Goal: Information Seeking & Learning: Stay updated

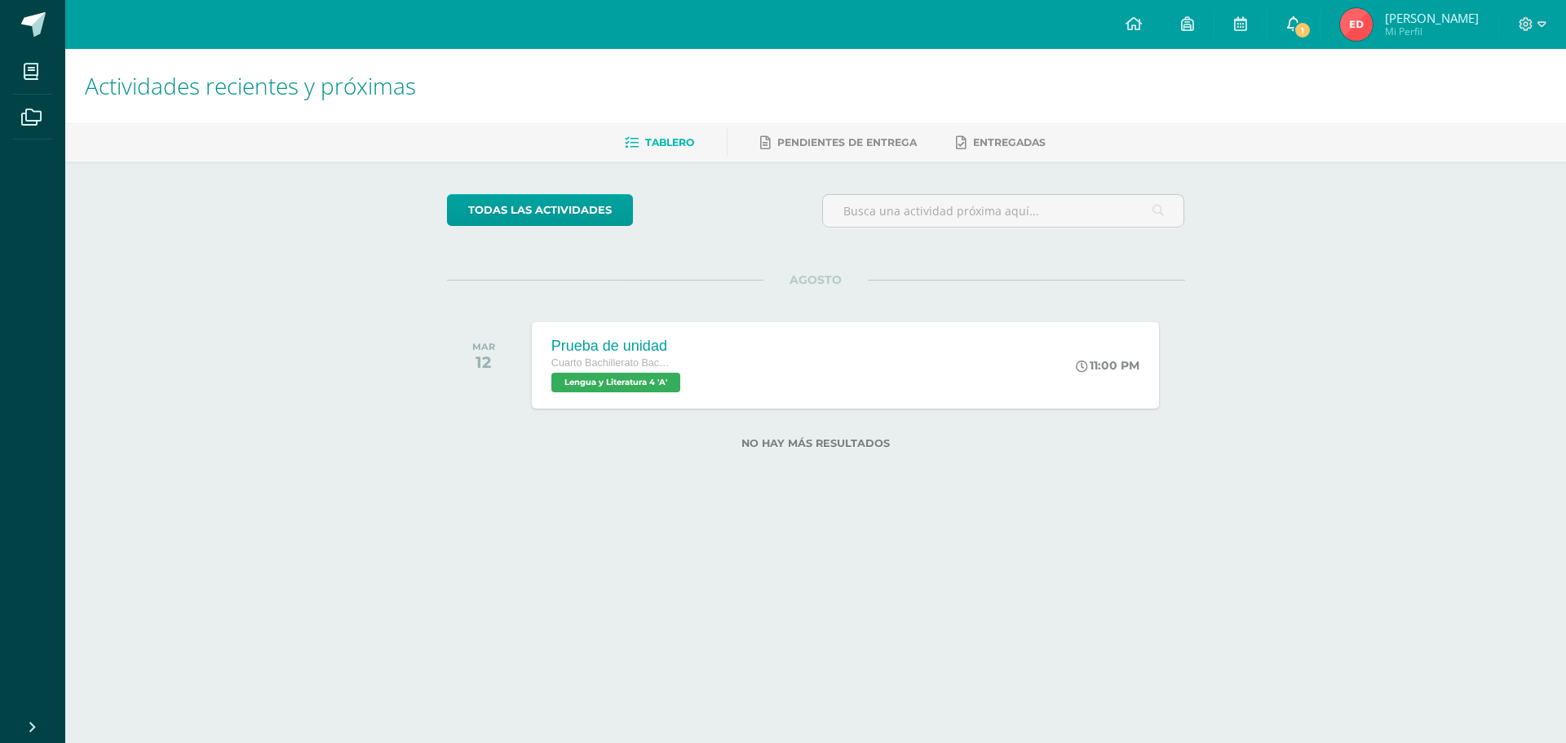
drag, startPoint x: 1302, startPoint y: 40, endPoint x: 1290, endPoint y: 33, distance: 14.3
click at [1302, 39] on link "1" at bounding box center [1294, 24] width 52 height 49
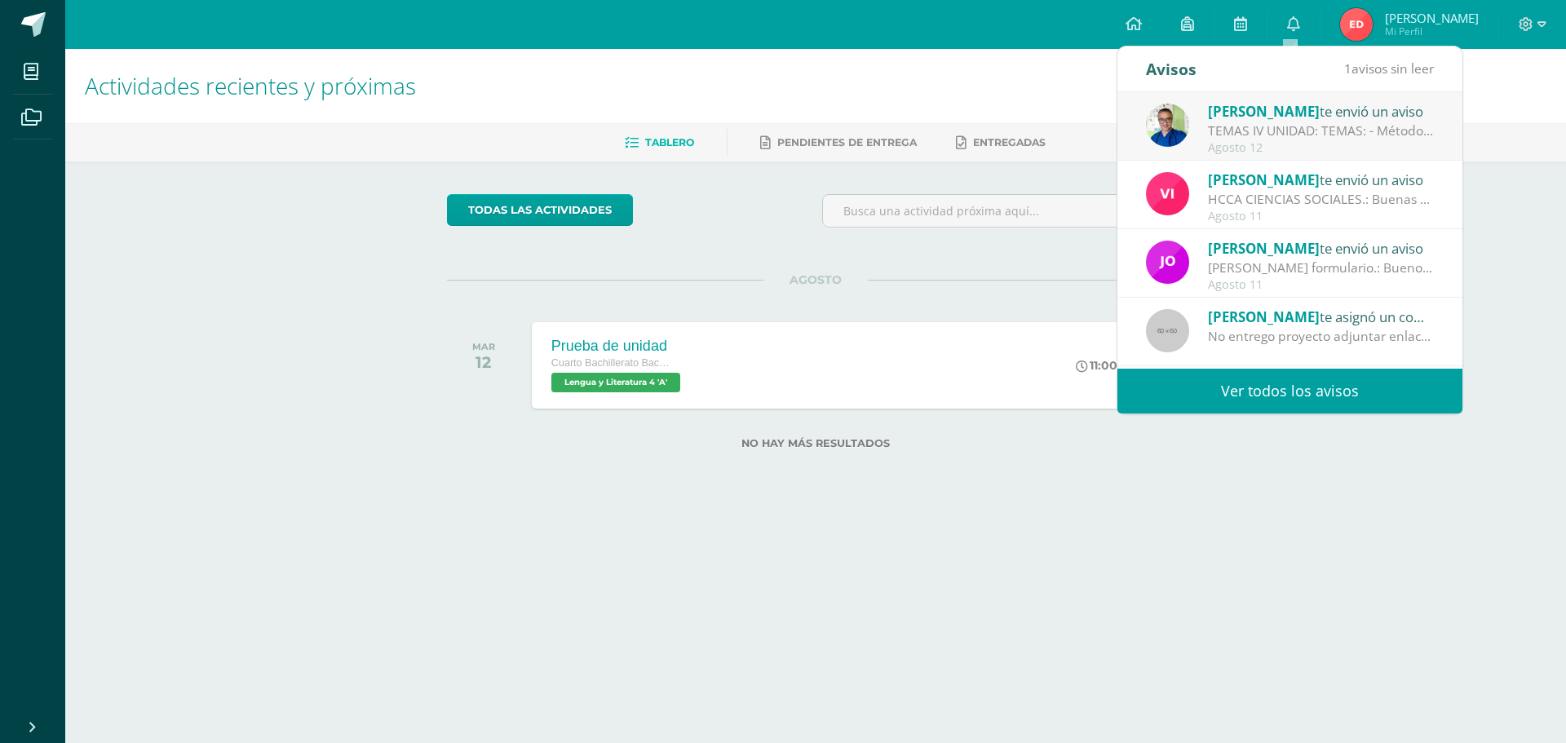
click at [1283, 127] on div "TEMAS IV UNIDAD: TEMAS: - Método científico - Teoría celular - Taxonomía - Códi…" at bounding box center [1321, 131] width 227 height 19
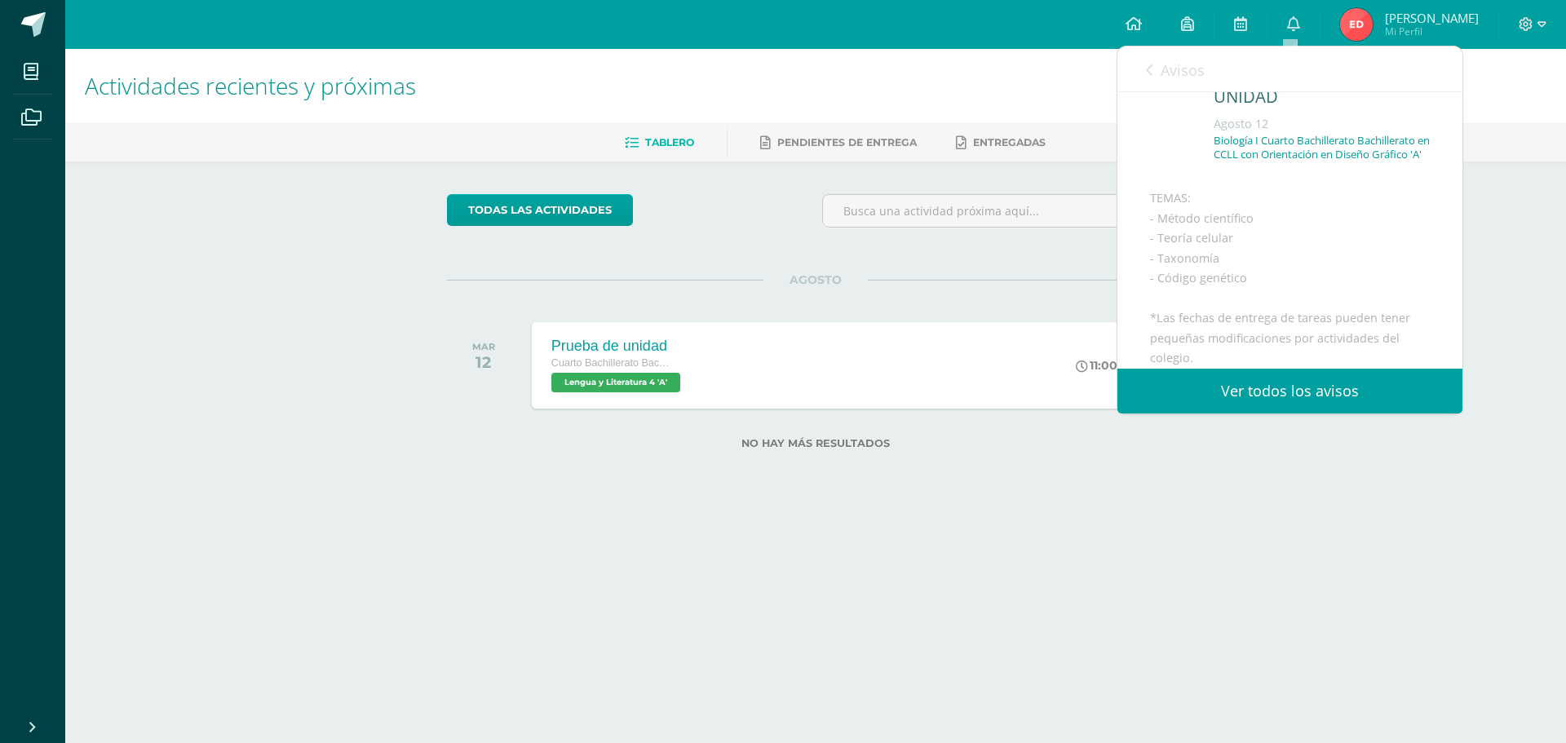
scroll to position [163, 0]
click at [1289, 392] on link "Ver todos los avisos" at bounding box center [1290, 391] width 345 height 45
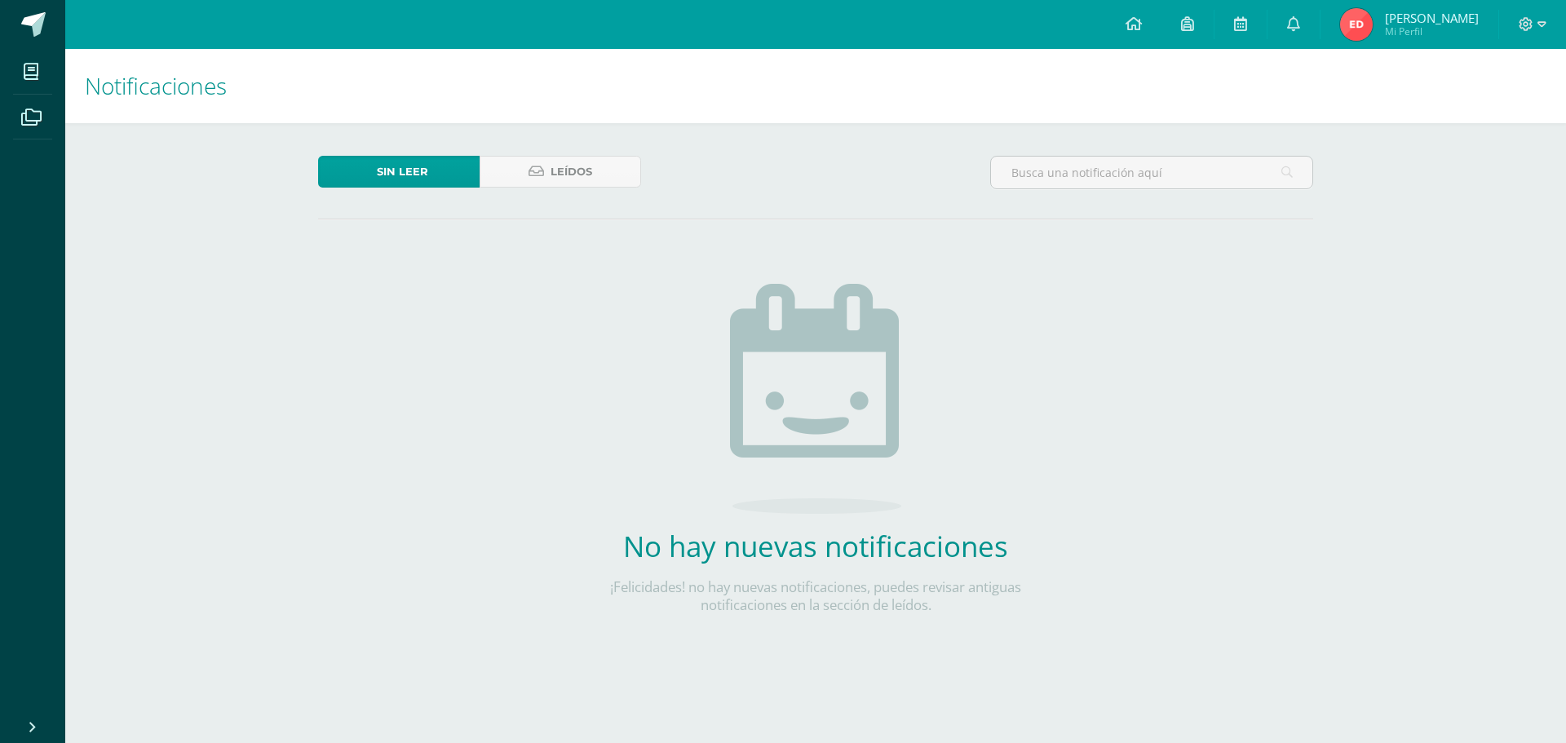
click at [600, 129] on div "Sin leer Leídos No hay nuevas notificaciones ¡Felicidades! no hay nuevas notifi…" at bounding box center [816, 411] width 1060 height 576
click at [603, 161] on link "Leídos" at bounding box center [561, 172] width 162 height 32
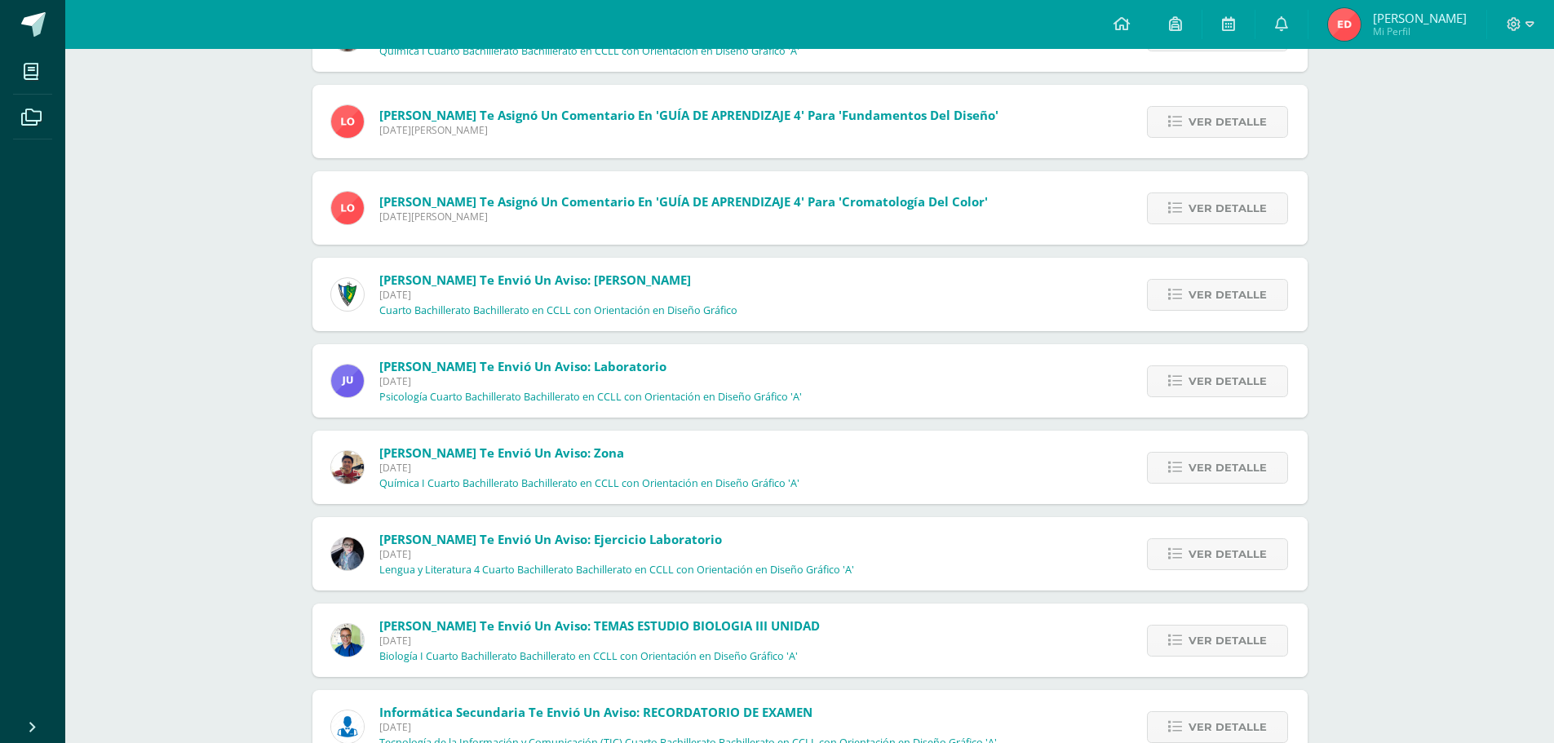
scroll to position [1263, 0]
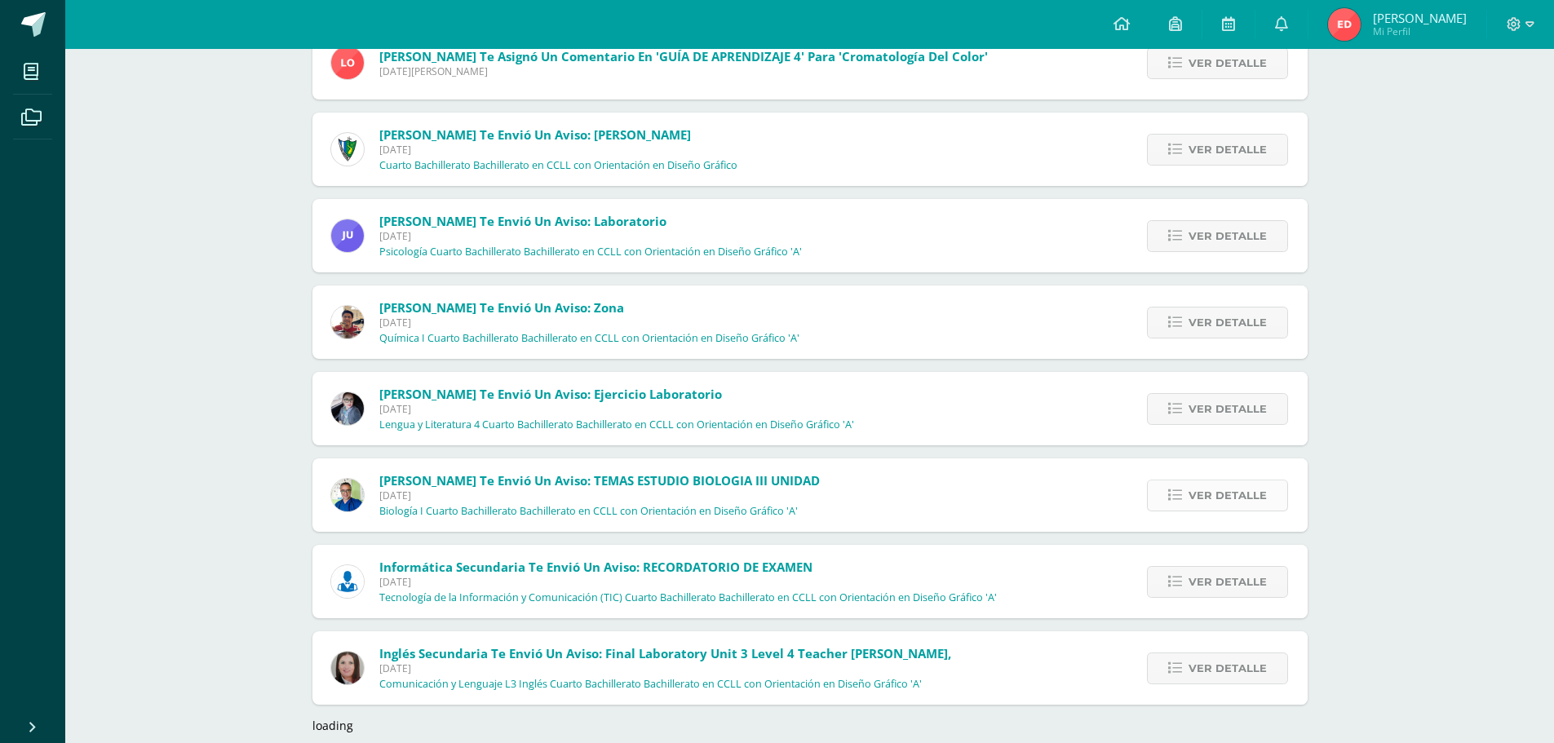
drag, startPoint x: 1186, startPoint y: 499, endPoint x: 1169, endPoint y: 506, distance: 18.3
click at [1186, 500] on link "Ver detalle" at bounding box center [1217, 496] width 141 height 32
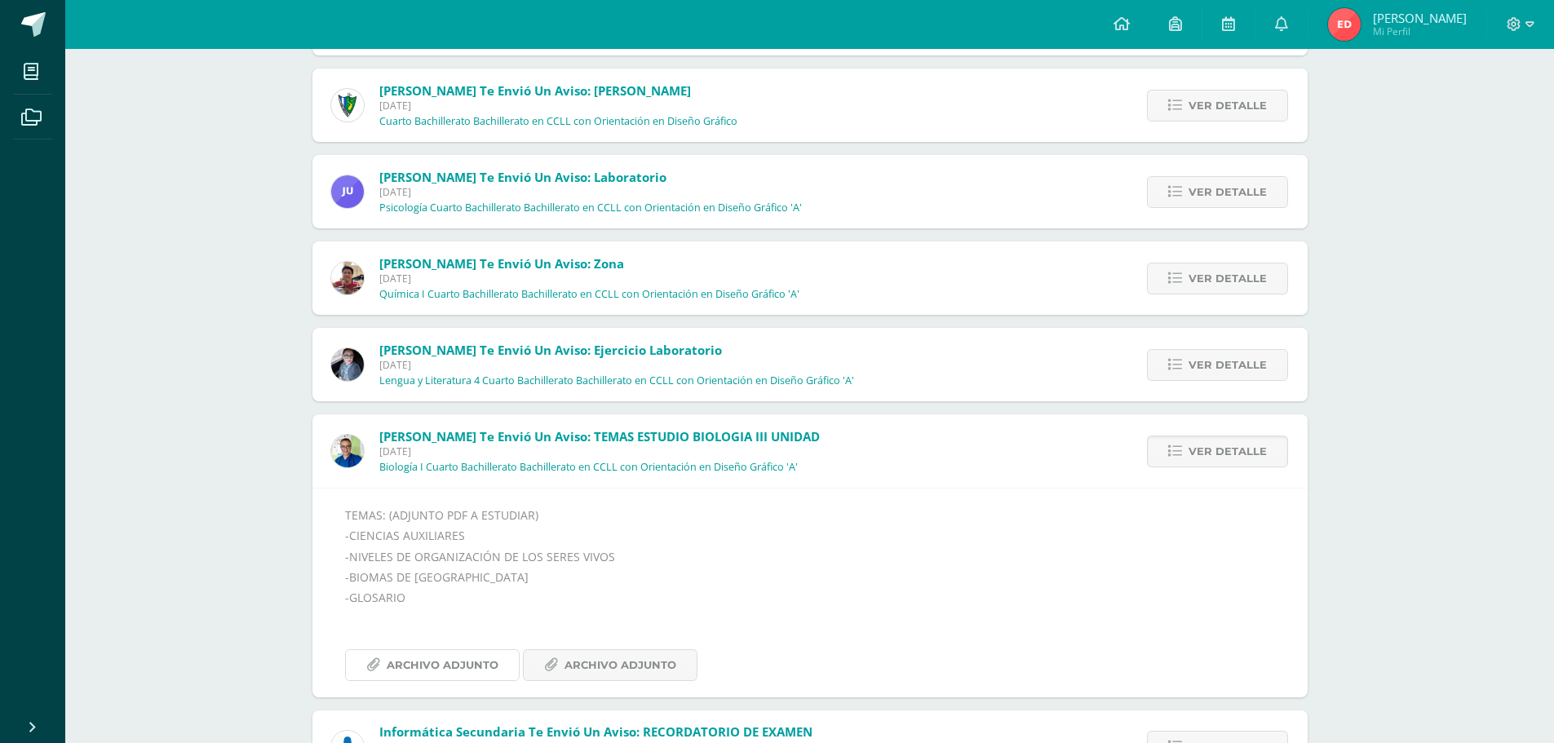
scroll to position [1344, 0]
